Goal: Check status: Check status

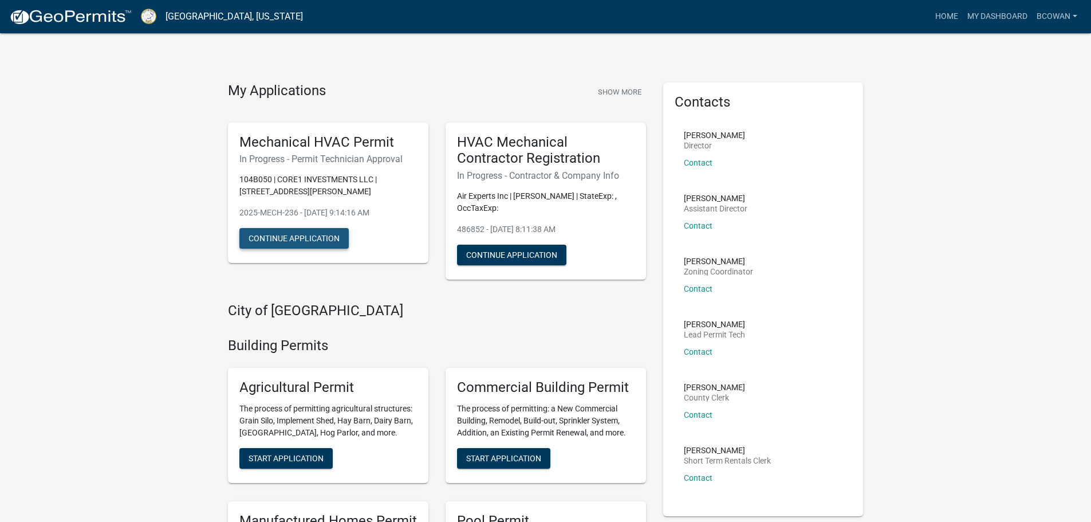
click at [309, 239] on button "Continue Application" at bounding box center [293, 238] width 109 height 21
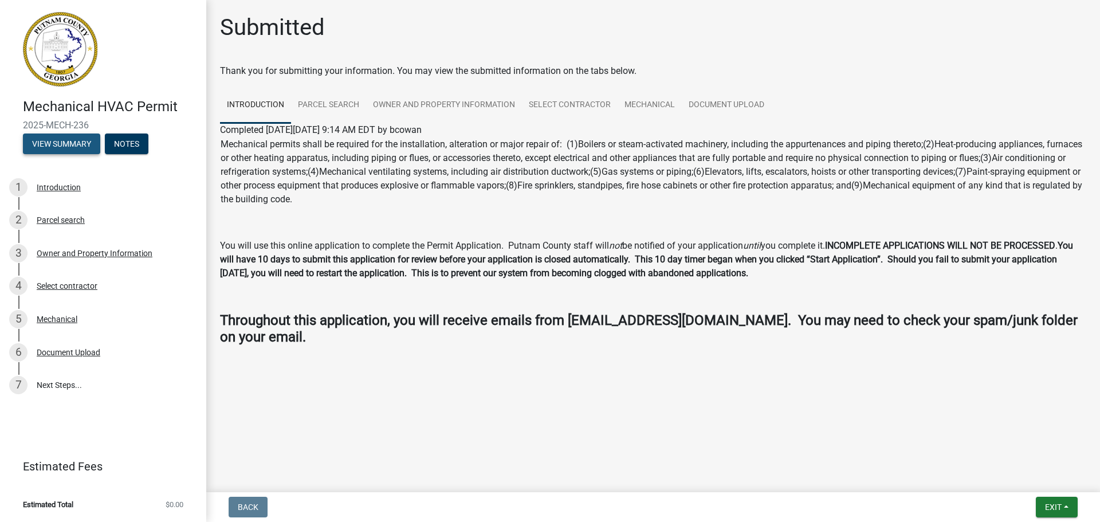
click at [62, 140] on button "View Summary" at bounding box center [61, 143] width 77 height 21
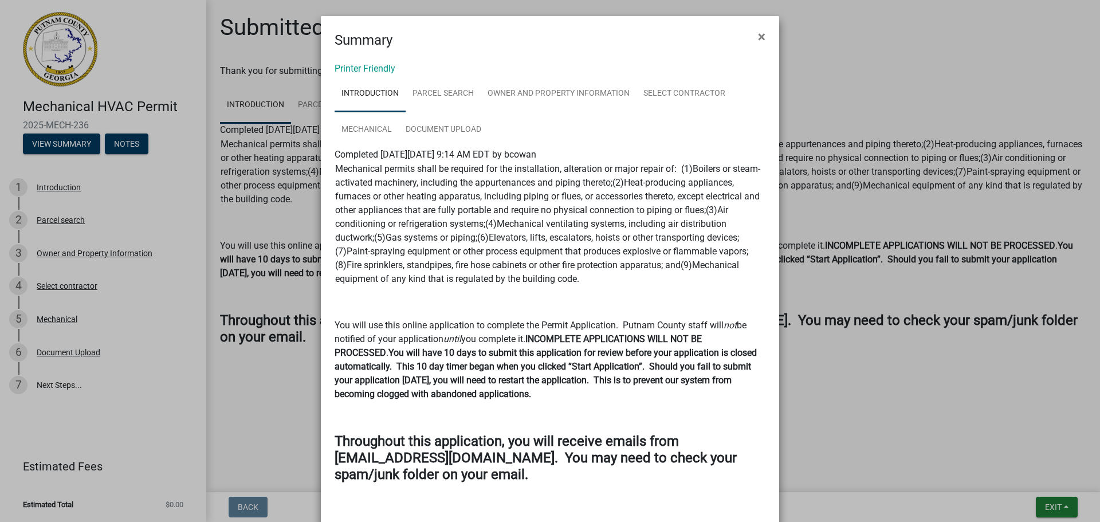
click at [125, 147] on ngb-modal-window "Summary × Printer Friendly Introduction Parcel search Owner and Property Inform…" at bounding box center [550, 261] width 1100 height 522
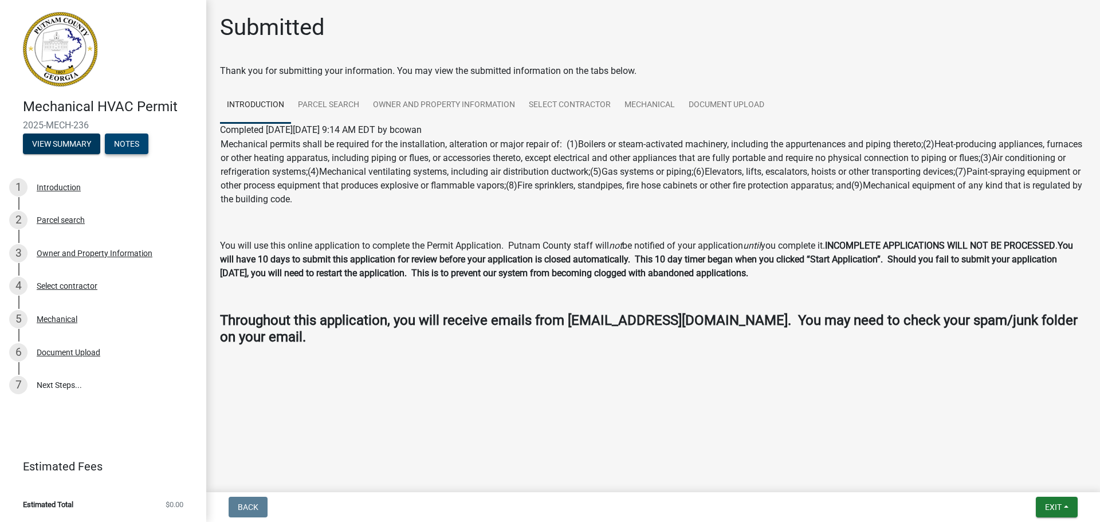
click at [125, 147] on button "Notes" at bounding box center [127, 143] width 44 height 21
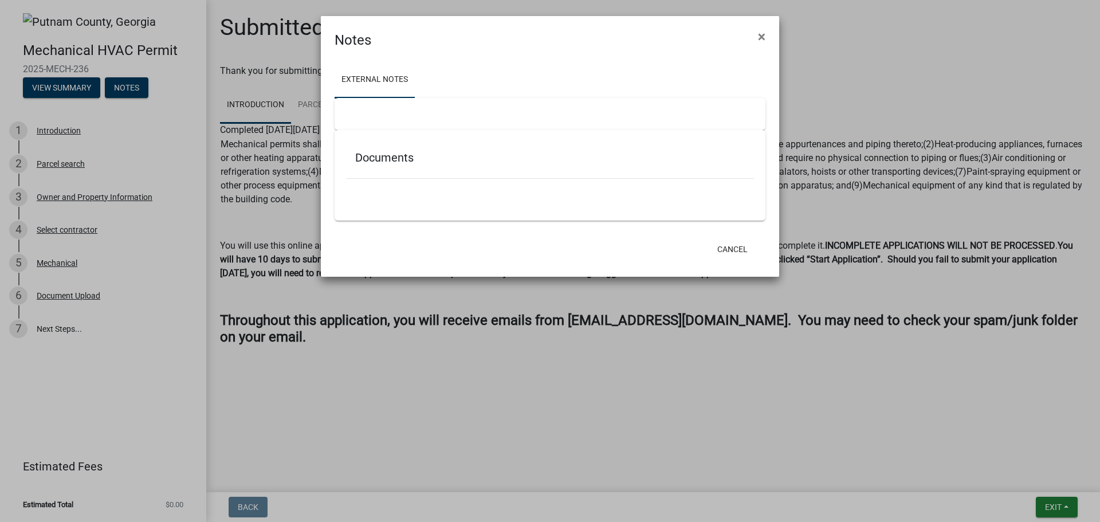
click at [68, 83] on ngb-modal-window "Notes × External Notes Documents Cancel" at bounding box center [550, 261] width 1100 height 522
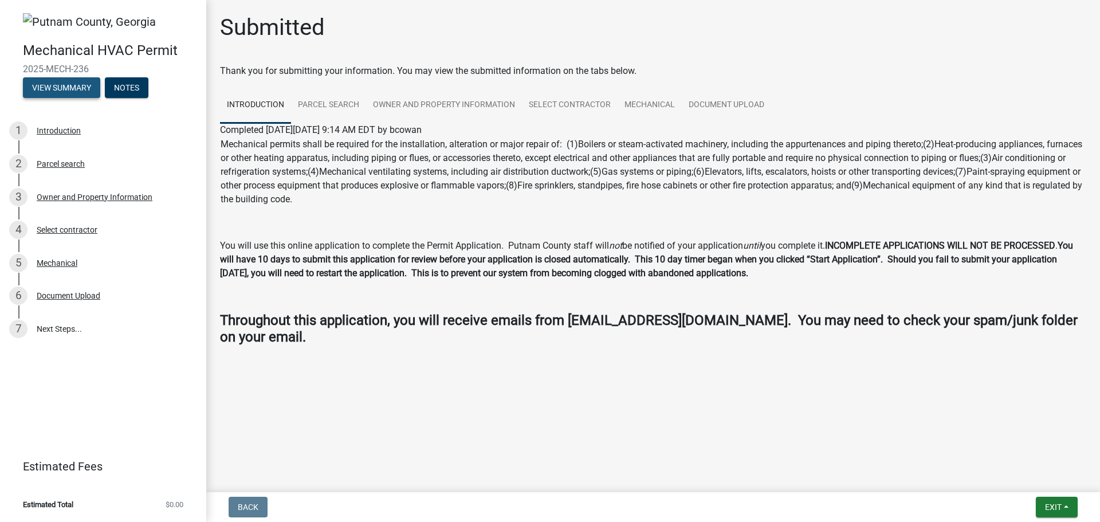
click at [68, 84] on button "View Summary" at bounding box center [61, 87] width 77 height 21
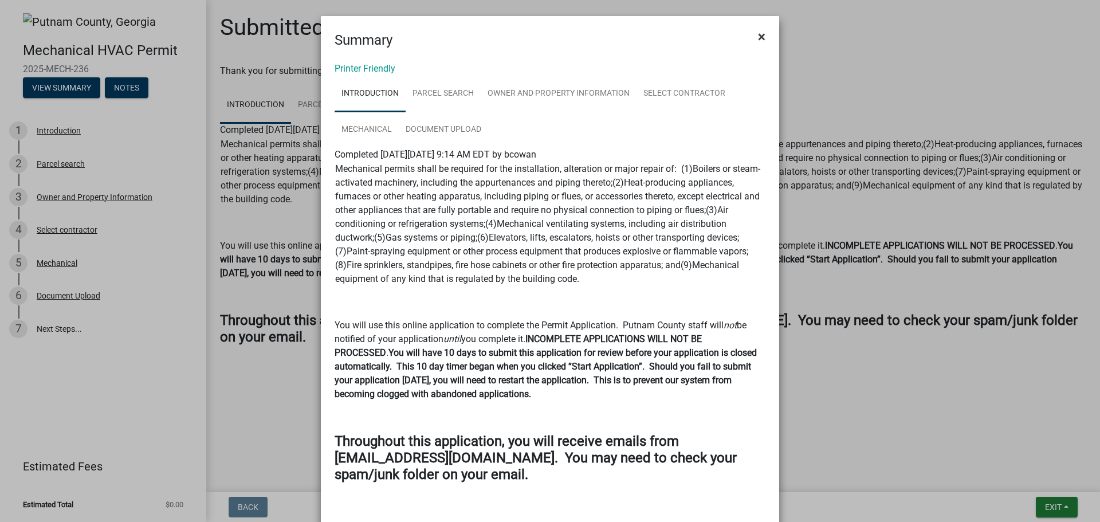
click at [758, 38] on span "×" at bounding box center [761, 37] width 7 height 16
